Goal: Transaction & Acquisition: Purchase product/service

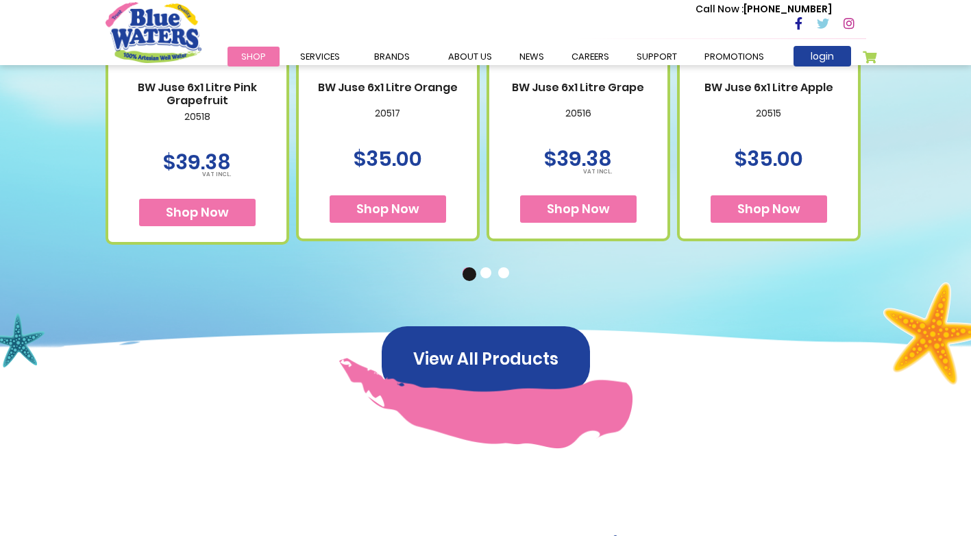
scroll to position [480, 0]
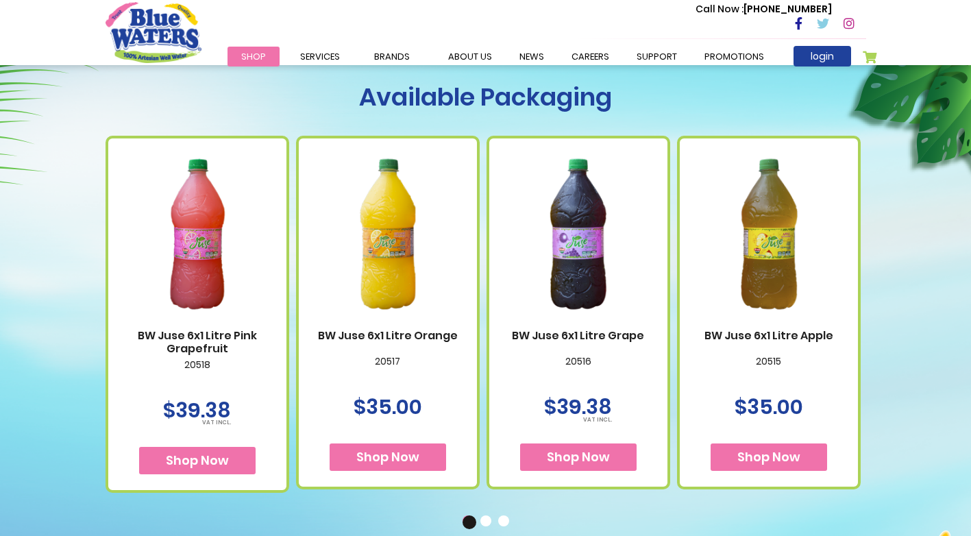
click at [386, 251] on img at bounding box center [387, 234] width 151 height 188
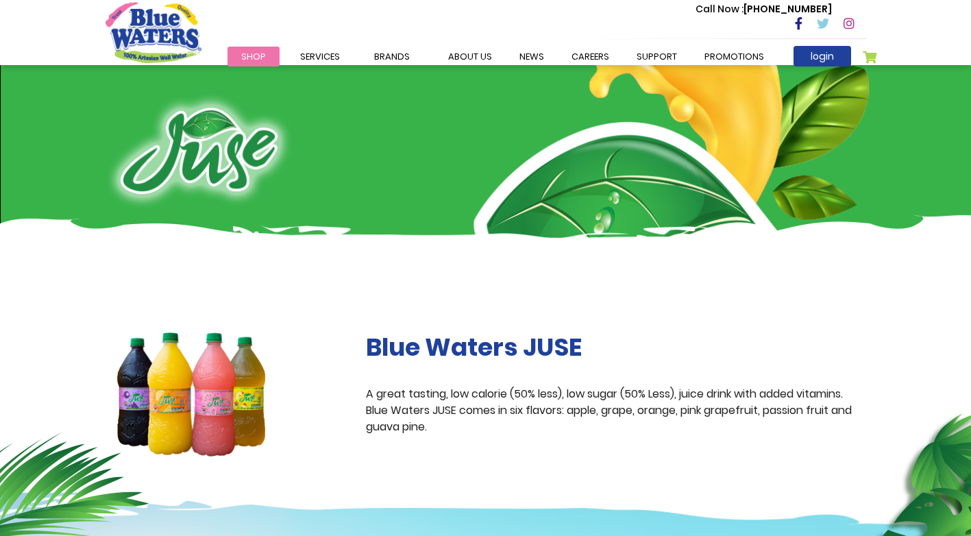
scroll to position [480, 0]
